Goal: Check status: Check status

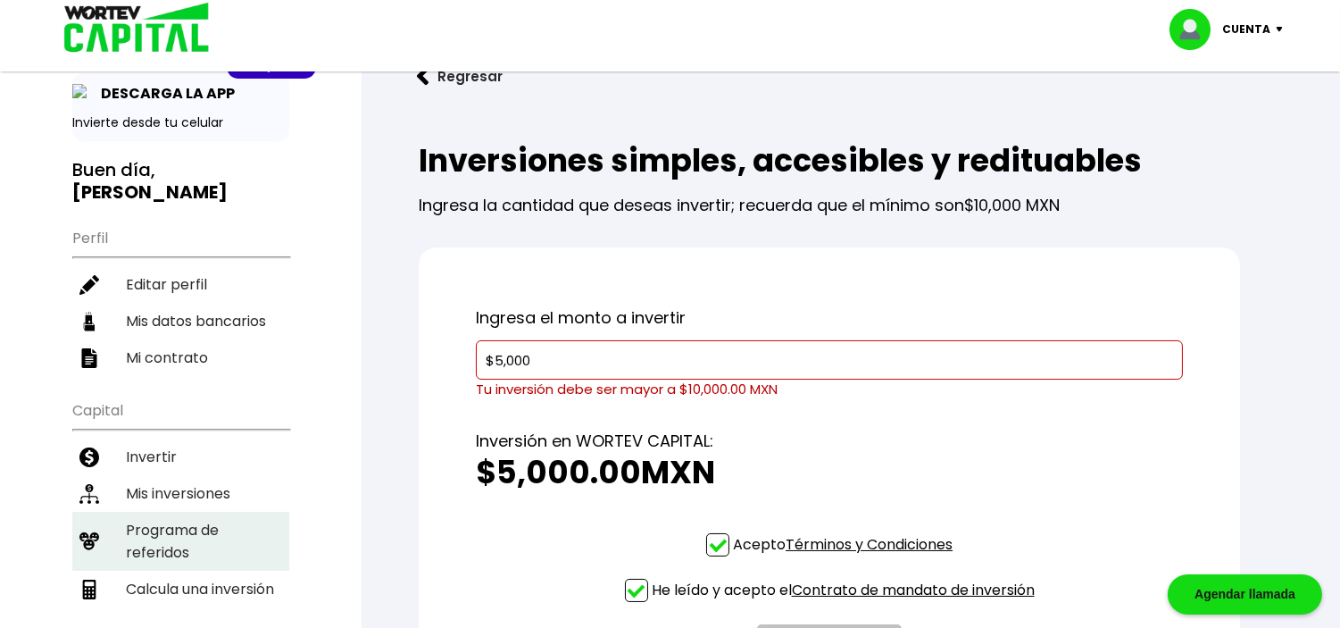
scroll to position [99, 0]
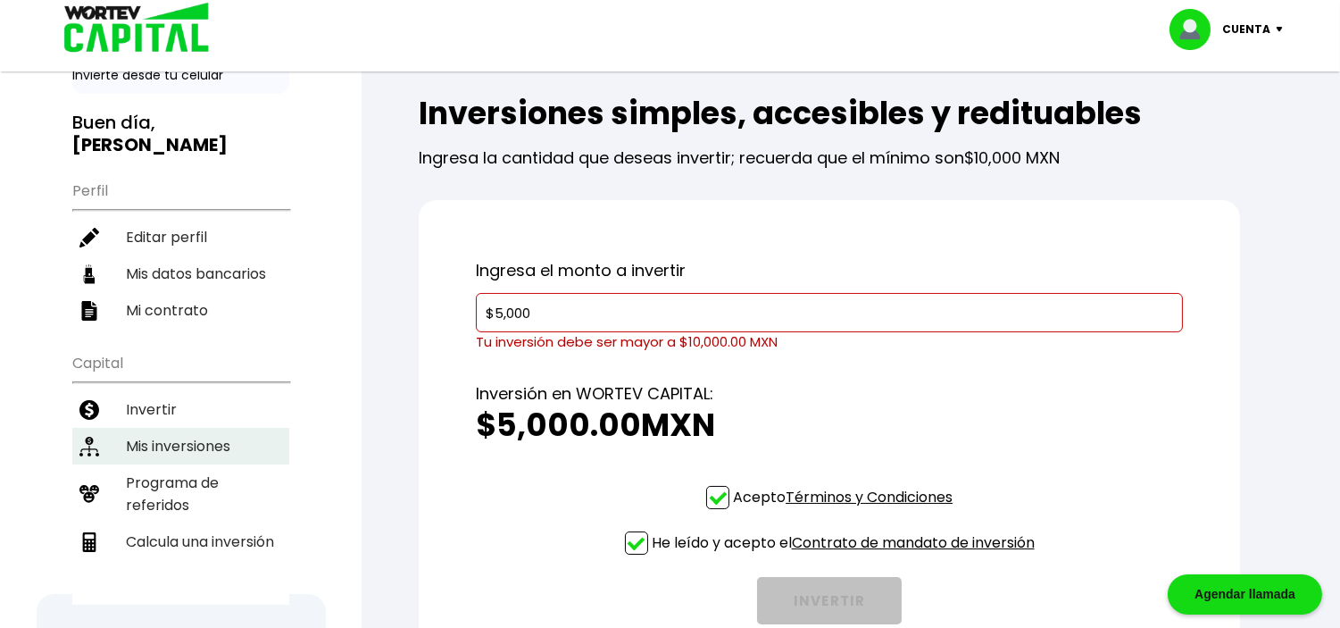
click at [211, 431] on li "Mis inversiones" at bounding box center [180, 446] width 217 height 37
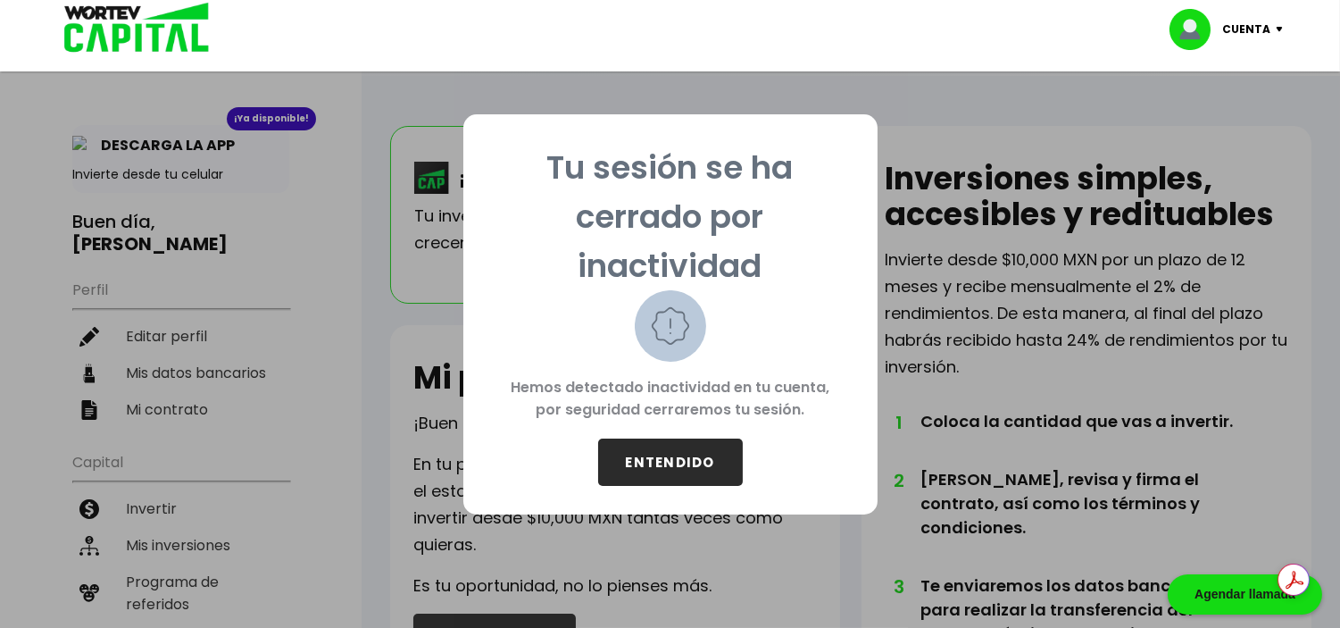
click at [664, 476] on button "ENTENDIDO" at bounding box center [670, 461] width 145 height 47
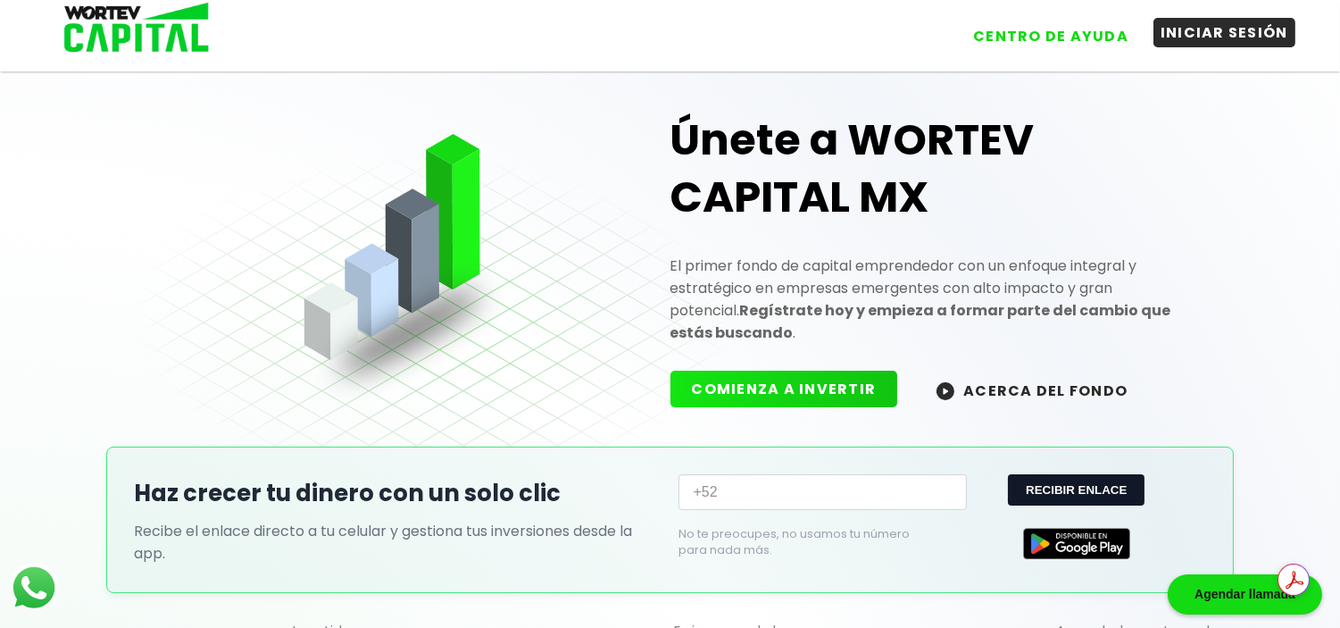
click at [1238, 33] on button "INICIAR SESIÓN" at bounding box center [1224, 32] width 142 height 29
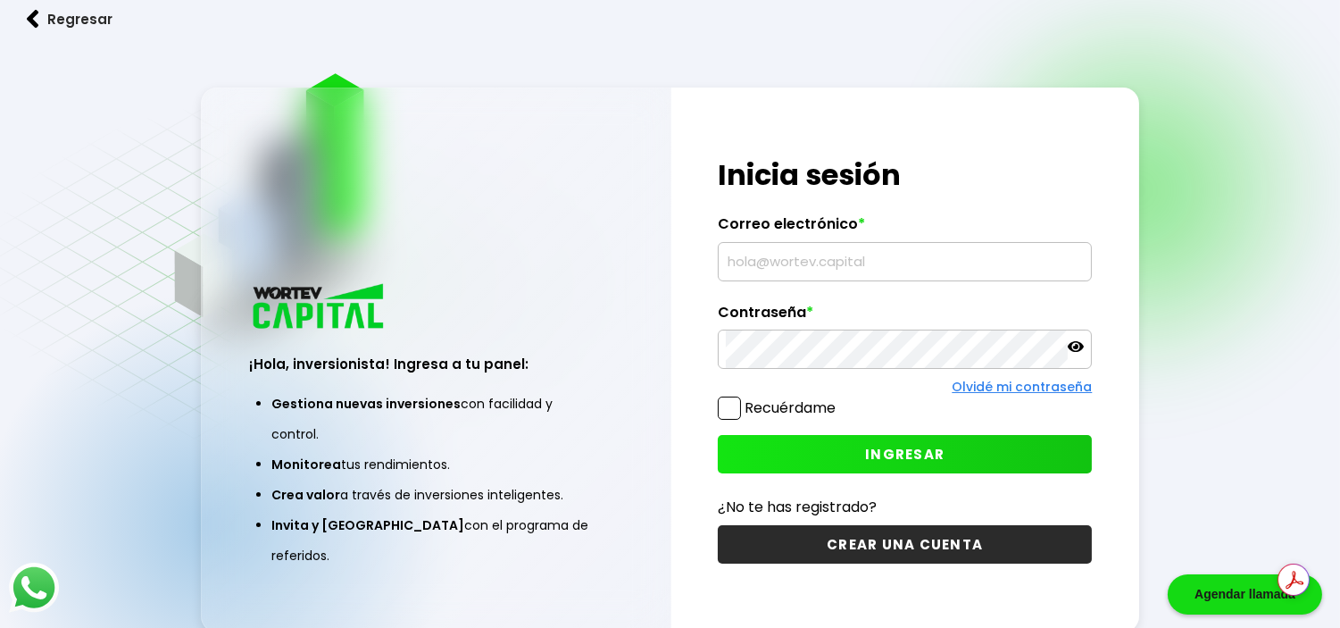
click at [848, 274] on input "text" at bounding box center [905, 261] width 358 height 37
type input "[EMAIL_ADDRESS][DOMAIN_NAME]"
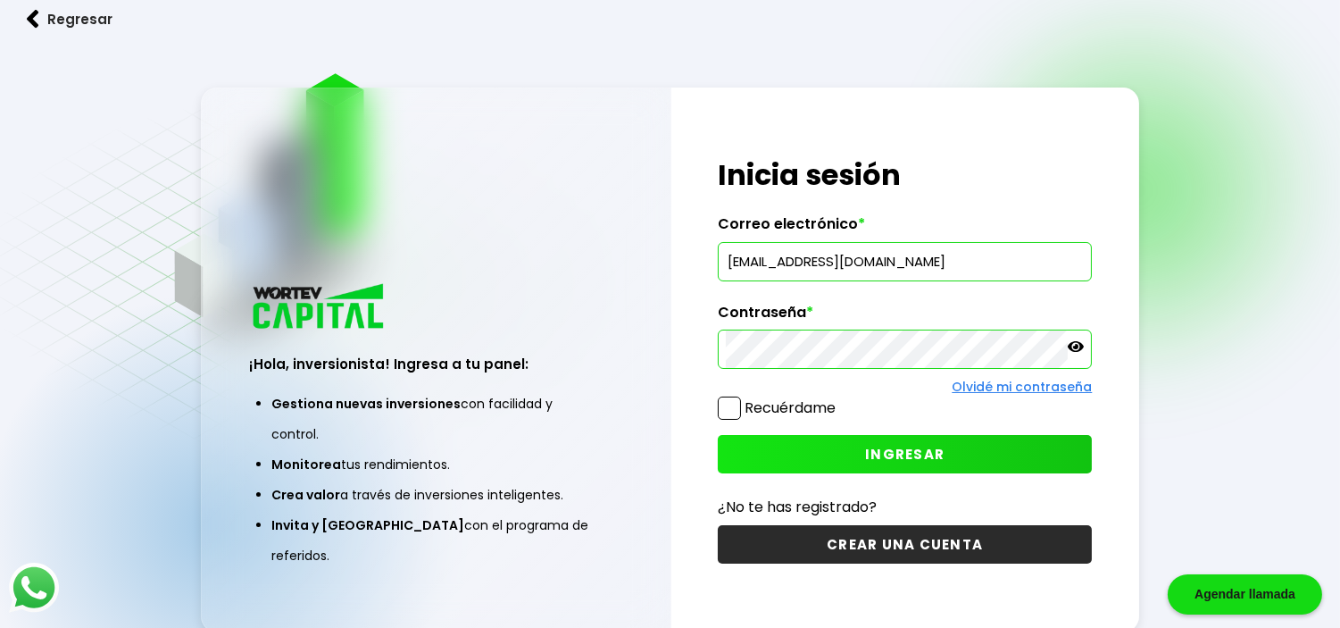
click at [788, 402] on label "Recuérdame" at bounding box center [790, 407] width 91 height 21
click at [839, 399] on input "Recuérdame" at bounding box center [839, 399] width 0 height 0
click at [1082, 354] on icon at bounding box center [1076, 346] width 16 height 16
click at [850, 461] on button "INGRESAR" at bounding box center [905, 454] width 374 height 38
click at [897, 451] on span "INGRESAR" at bounding box center [904, 454] width 79 height 19
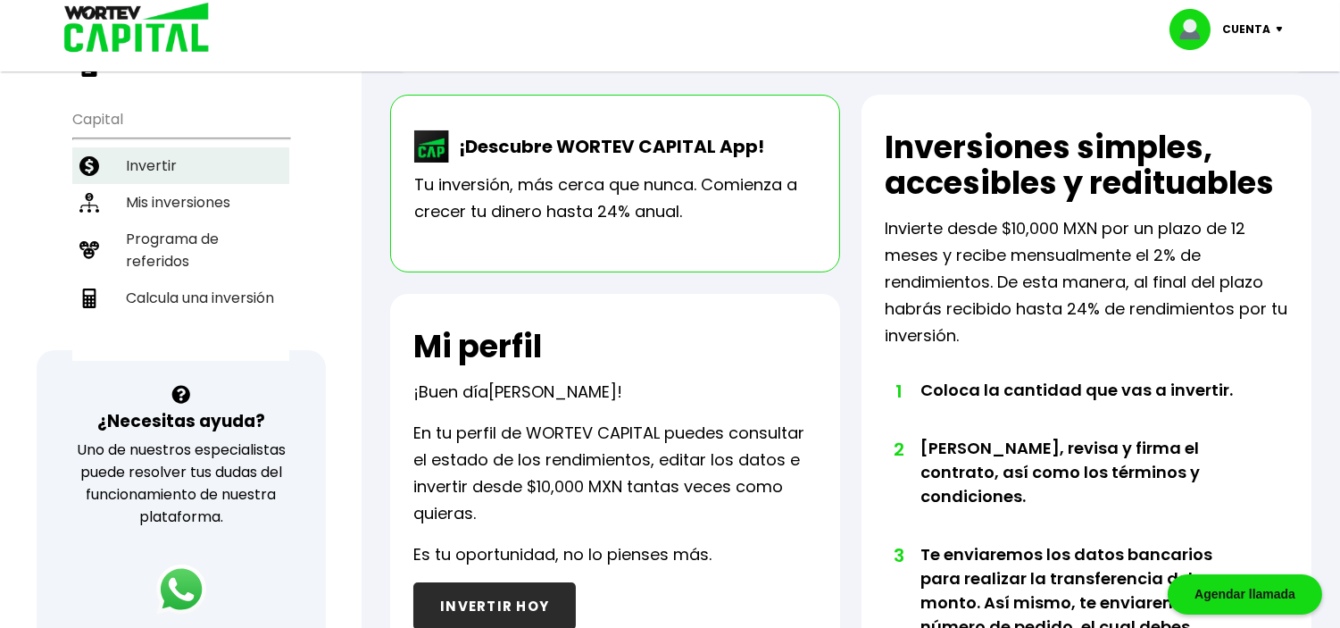
scroll to position [297, 0]
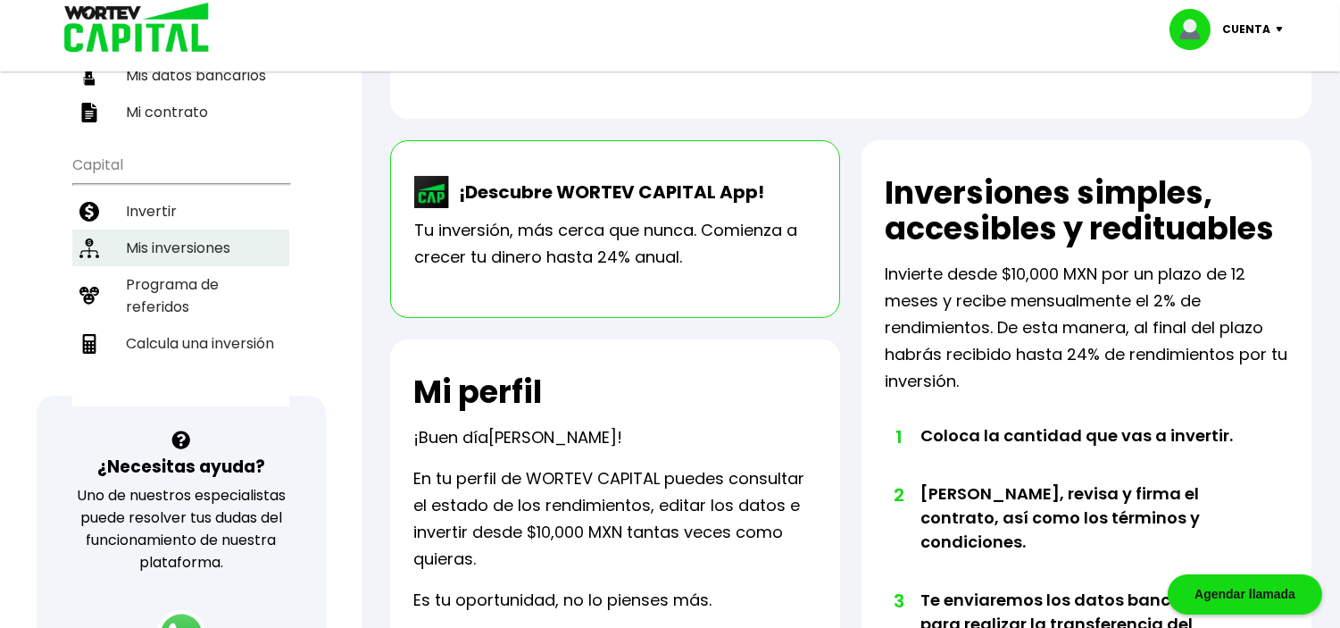
click at [172, 236] on li "Mis inversiones" at bounding box center [180, 247] width 217 height 37
